Goal: Information Seeking & Learning: Find specific fact

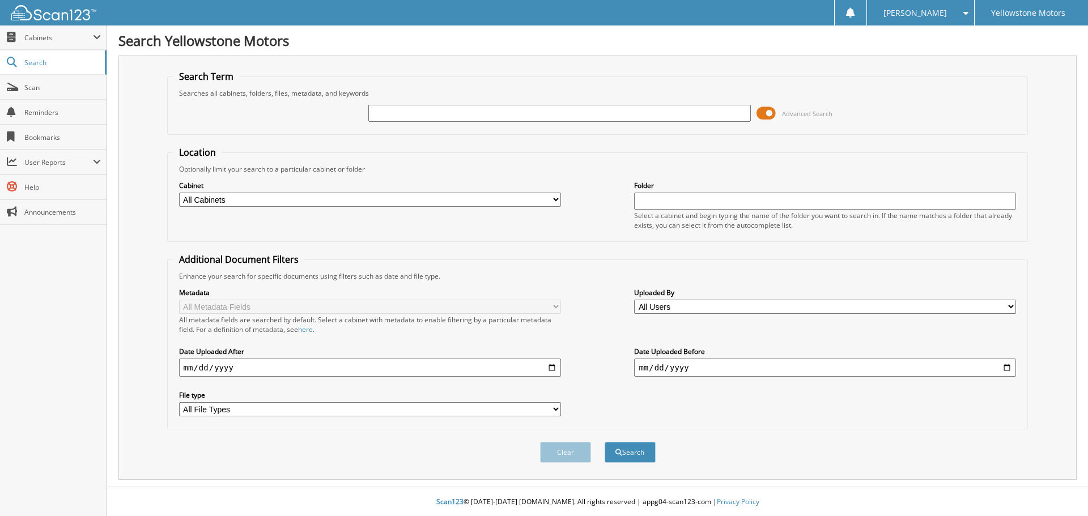
click at [397, 107] on input "text" at bounding box center [559, 113] width 382 height 17
type input "254067"
click at [605, 442] on button "Search" at bounding box center [630, 452] width 51 height 21
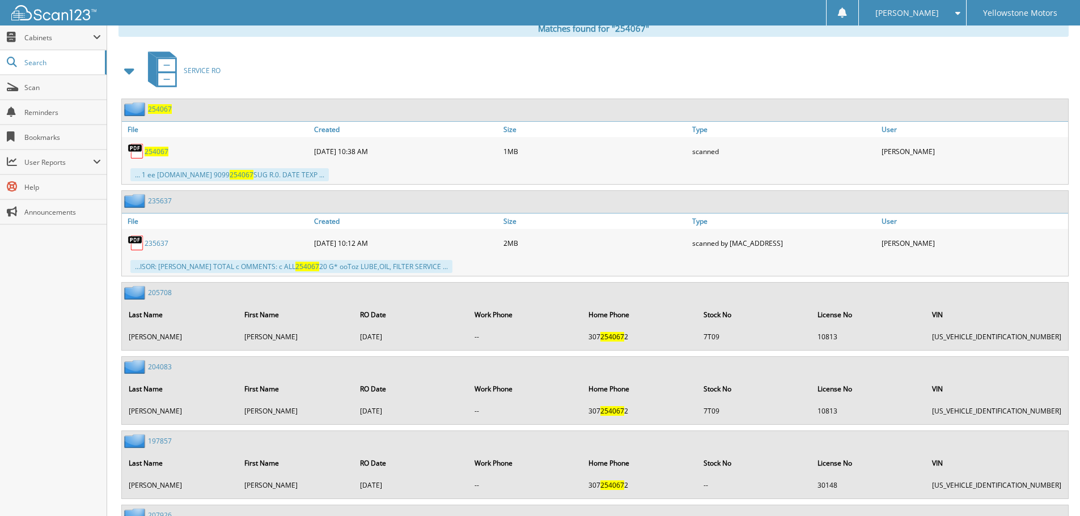
scroll to position [458, 0]
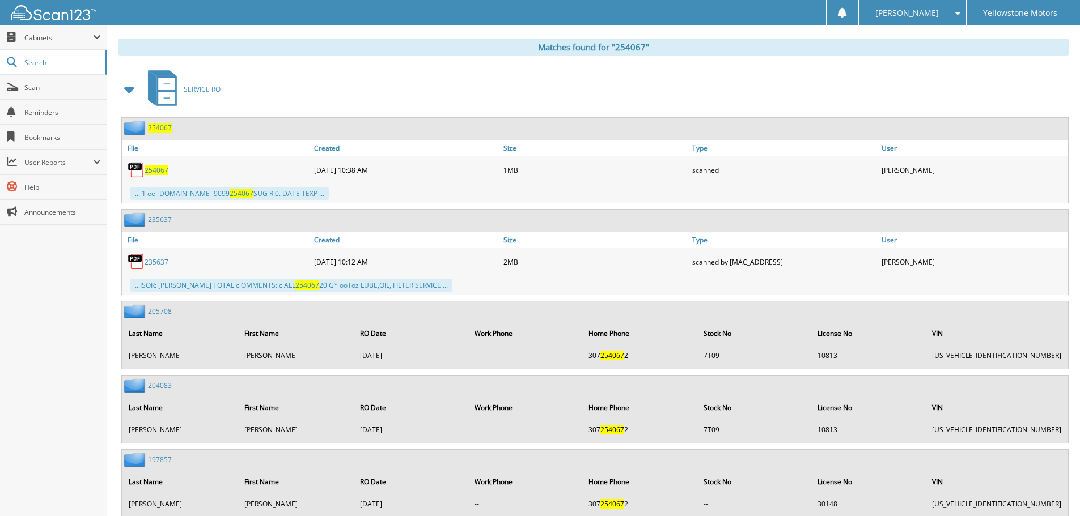
click at [153, 166] on span "254067" at bounding box center [157, 170] width 24 height 10
